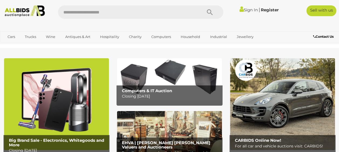
click at [133, 13] on input "text" at bounding box center [127, 11] width 139 height 13
type input "*****"
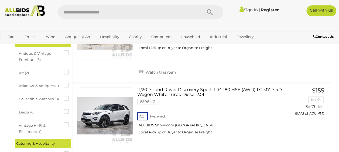
scroll to position [259, 0]
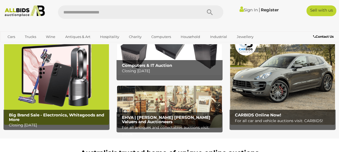
scroll to position [43, 0]
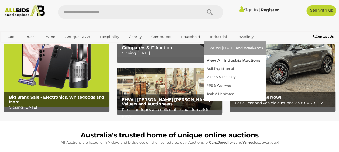
click at [219, 59] on link "View All Industrial Auctions" at bounding box center [234, 60] width 57 height 8
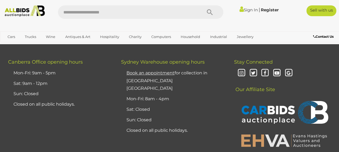
scroll to position [4243, 0]
click at [108, 13] on span "2" at bounding box center [109, 11] width 2 height 5
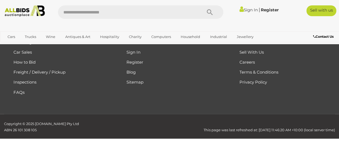
scroll to position [91, 0]
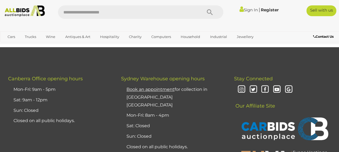
scroll to position [4182, 0]
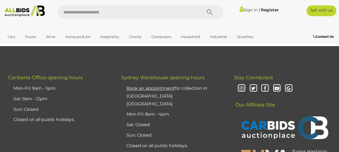
click at [119, 29] on span "3" at bounding box center [120, 26] width 2 height 5
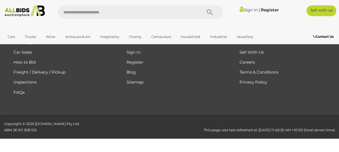
scroll to position [91, 0]
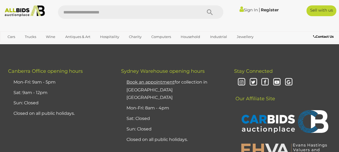
scroll to position [3157, 0]
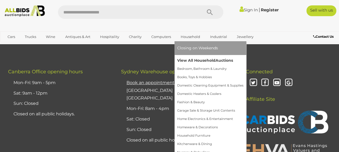
click at [187, 60] on link "View All Household Auctions" at bounding box center [210, 60] width 66 height 8
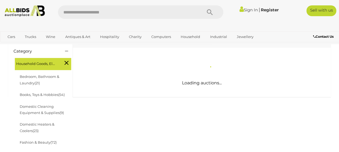
scroll to position [86, 0]
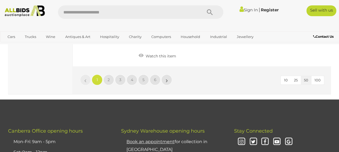
scroll to position [4275, 0]
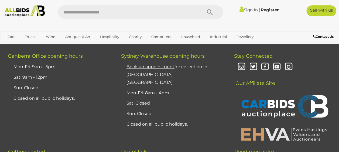
click at [110, 7] on span "2" at bounding box center [109, 4] width 2 height 5
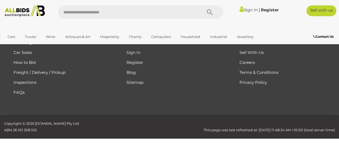
scroll to position [4473, 0]
